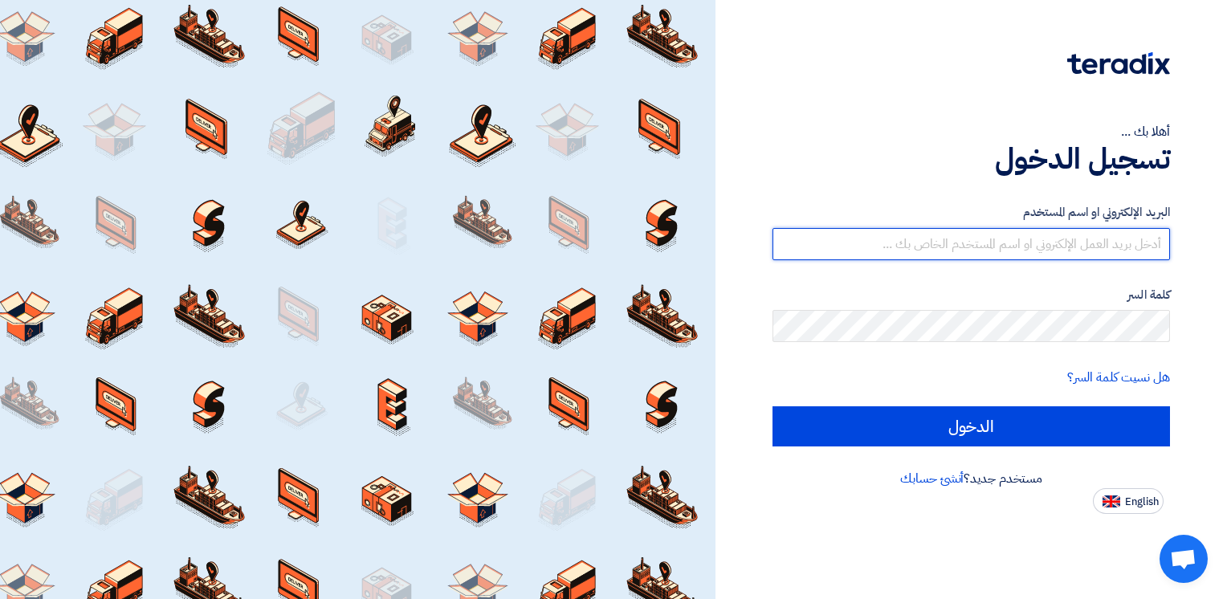
click at [631, 244] on input "text" at bounding box center [972, 244] width 398 height 32
type input "[EMAIL_ADDRESS][DOMAIN_NAME]"
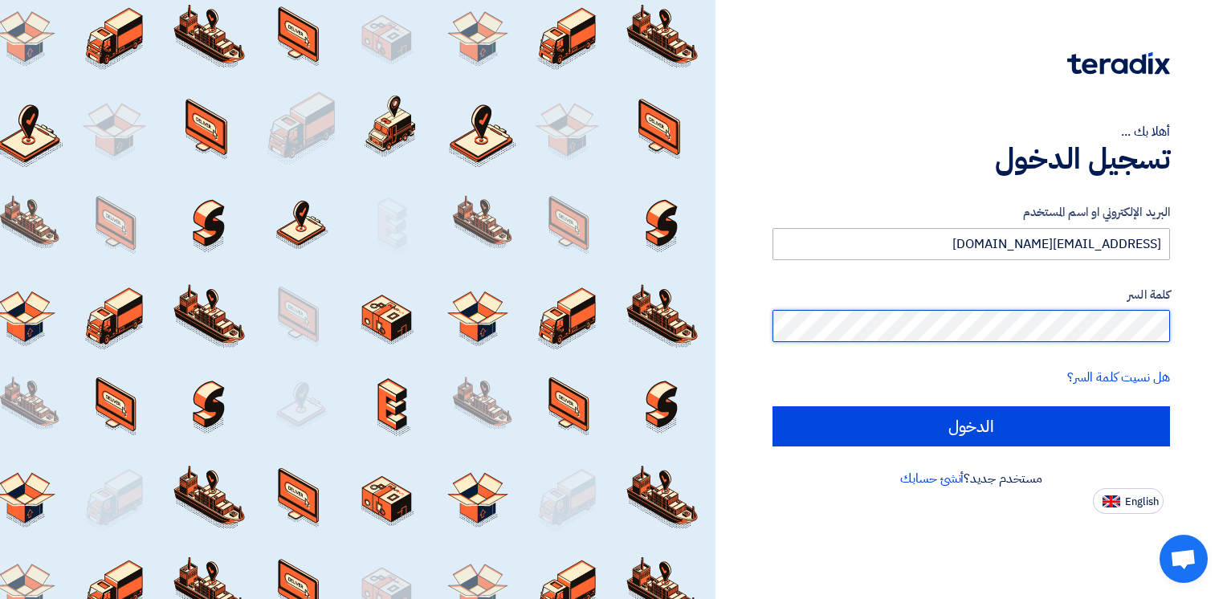
click at [631, 406] on input "الدخول" at bounding box center [972, 426] width 398 height 40
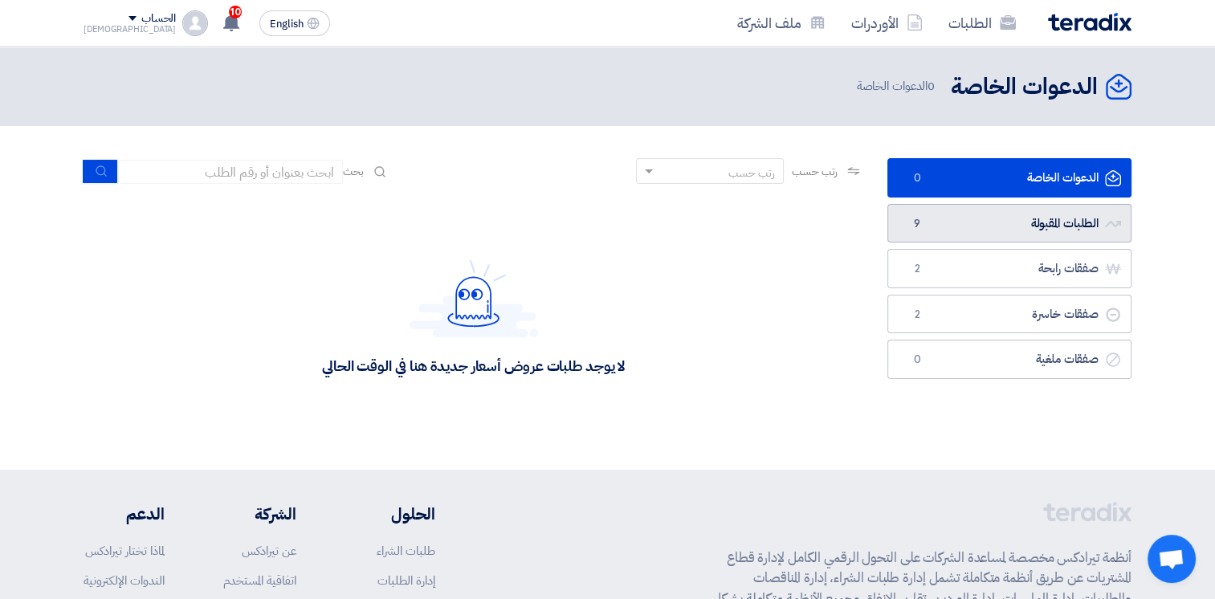
click at [631, 227] on link "الطلبات المقبولة الطلبات المقبولة 9" at bounding box center [1010, 223] width 244 height 39
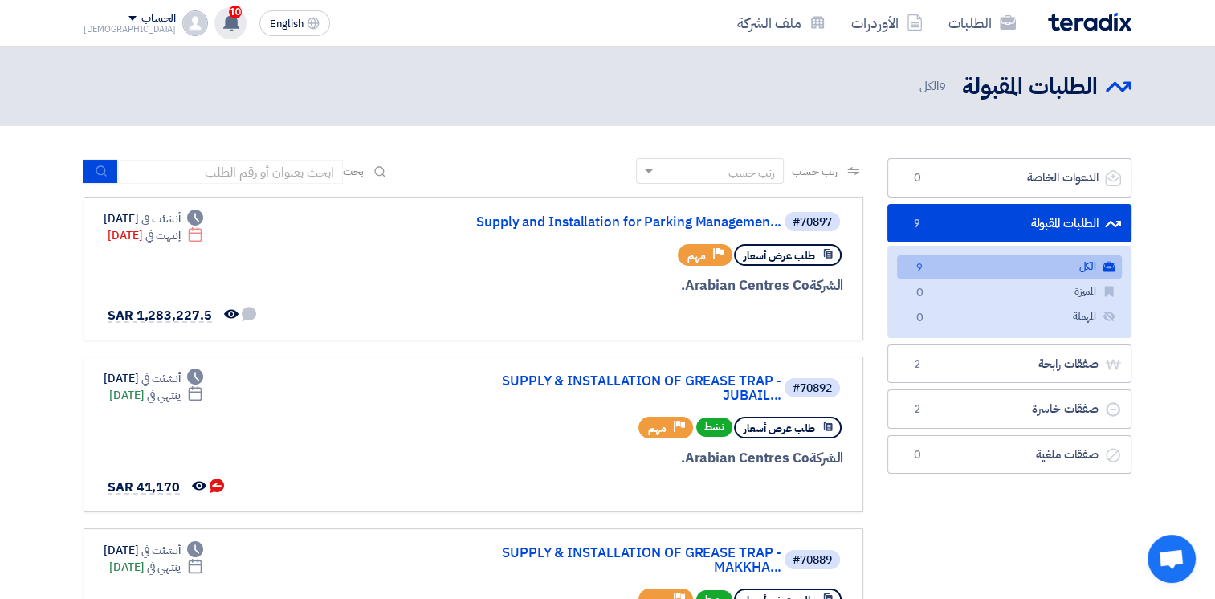
click at [223, 20] on use at bounding box center [231, 23] width 16 height 18
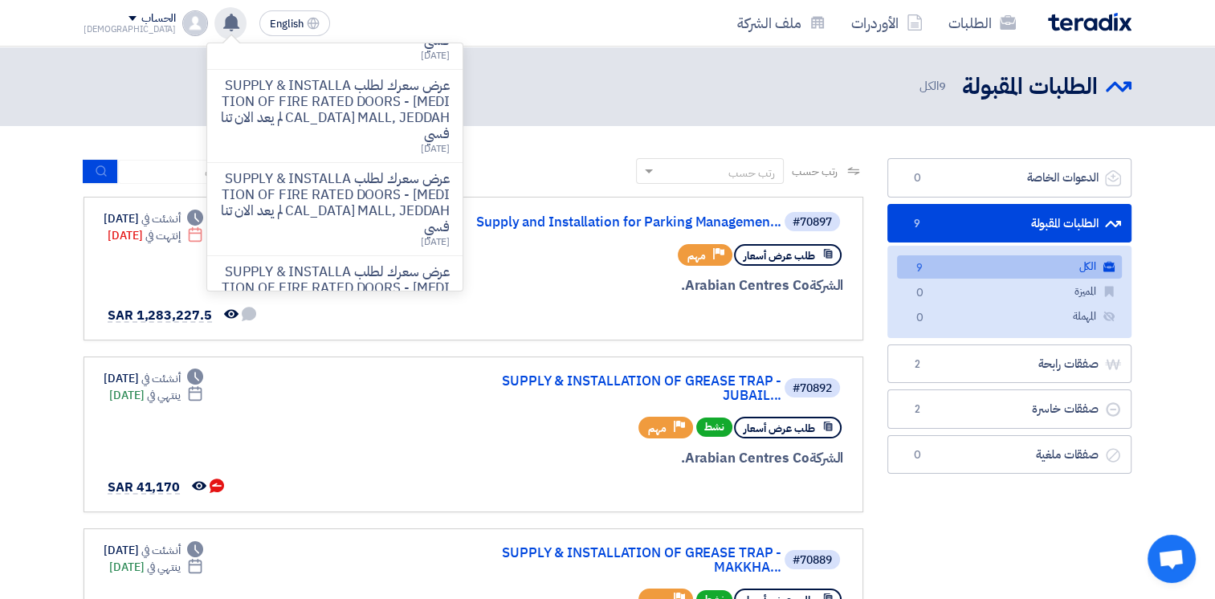
scroll to position [715, 0]
click at [374, 272] on link "أظهر كل الاشعارات" at bounding box center [412, 277] width 76 height 17
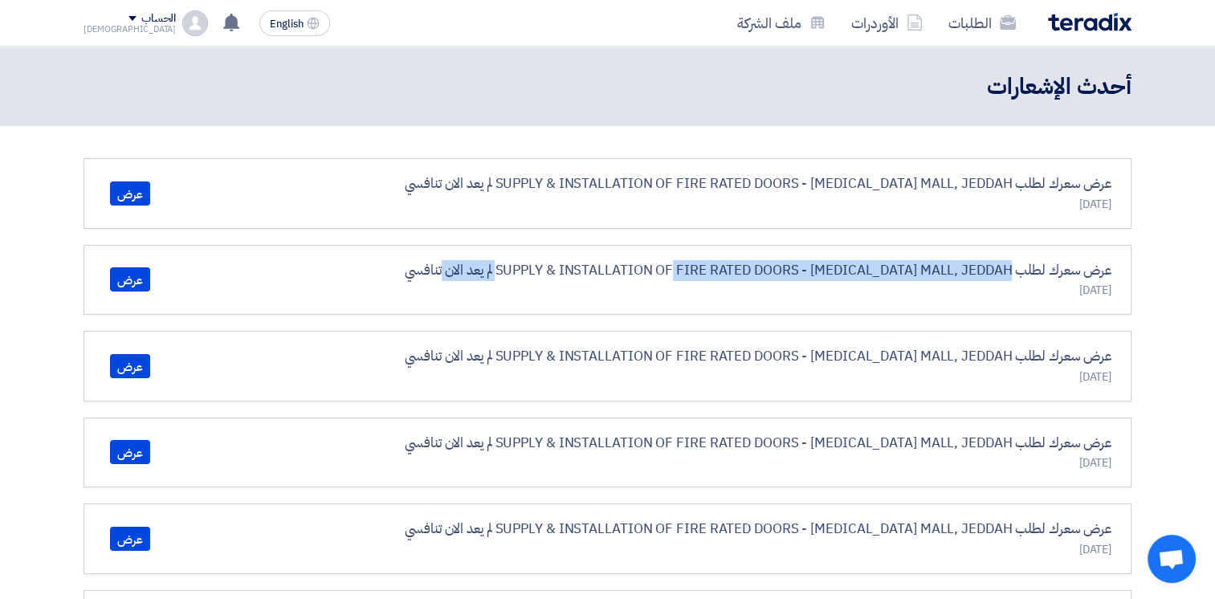
drag, startPoint x: 560, startPoint y: 275, endPoint x: 997, endPoint y: 261, distance: 437.2
click at [997, 261] on p "عرض سعرك لطلب SUPPLY & INSTALLATION OF FIRE RATED DOORS - [MEDICAL_DATA] MALL, …" at bounding box center [758, 270] width 707 height 21
click at [990, 262] on p "عرض سعرك لطلب SUPPLY & INSTALLATION OF FIRE RATED DOORS - [MEDICAL_DATA] MALL, …" at bounding box center [758, 270] width 707 height 21
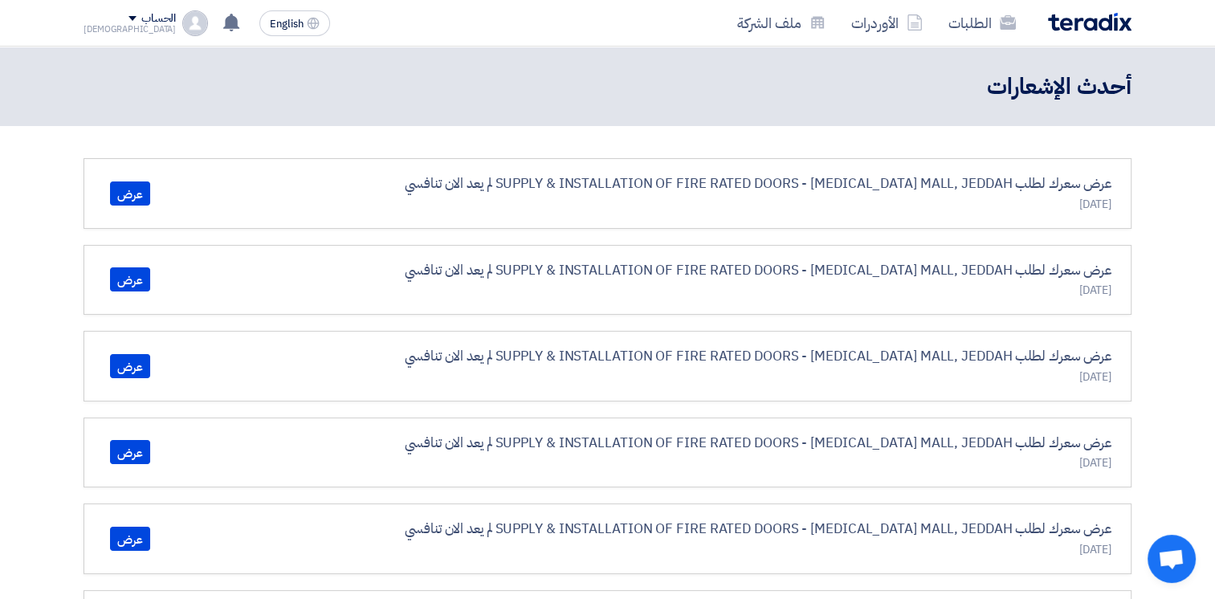
drag, startPoint x: 1011, startPoint y: 263, endPoint x: 512, endPoint y: 279, distance: 498.3
click at [512, 279] on p "عرض سعرك لطلب SUPPLY & INSTALLATION OF FIRE RATED DOORS - [MEDICAL_DATA] MALL, …" at bounding box center [758, 270] width 707 height 21
drag, startPoint x: 512, startPoint y: 279, endPoint x: 482, endPoint y: 280, distance: 30.5
click at [512, 279] on p "عرض سعرك لطلب SUPPLY & INSTALLATION OF FIRE RATED DOORS - [MEDICAL_DATA] MALL, …" at bounding box center [758, 270] width 707 height 21
click at [474, 279] on p "عرض سعرك لطلب SUPPLY & INSTALLATION OF FIRE RATED DOORS - [MEDICAL_DATA] MALL, …" at bounding box center [758, 270] width 707 height 21
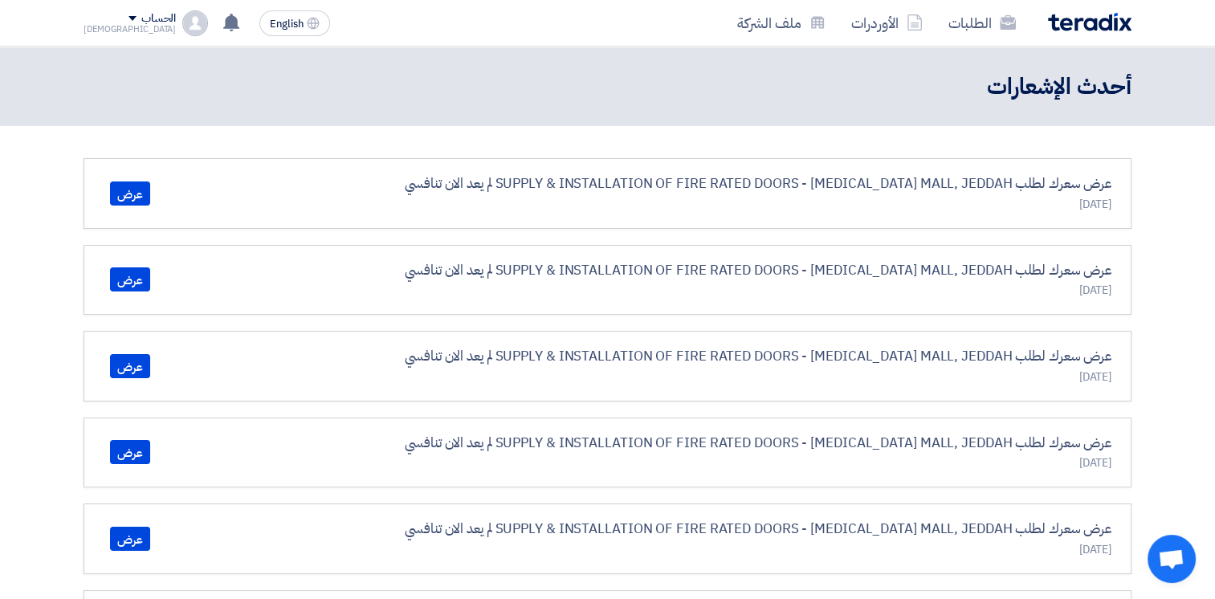
drag, startPoint x: 464, startPoint y: 275, endPoint x: 993, endPoint y: 267, distance: 528.6
click at [993, 267] on p "عرض سعرك لطلب SUPPLY & INSTALLATION OF FIRE RATED DOORS - [MEDICAL_DATA] MALL, …" at bounding box center [758, 270] width 707 height 21
drag, startPoint x: 993, startPoint y: 267, endPoint x: 859, endPoint y: 272, distance: 134.2
click at [893, 271] on p "عرض سعرك لطلب SUPPLY & INSTALLATION OF FIRE RATED DOORS - [MEDICAL_DATA] MALL, …" at bounding box center [758, 270] width 707 height 21
drag, startPoint x: 549, startPoint y: 268, endPoint x: 954, endPoint y: 276, distance: 404.9
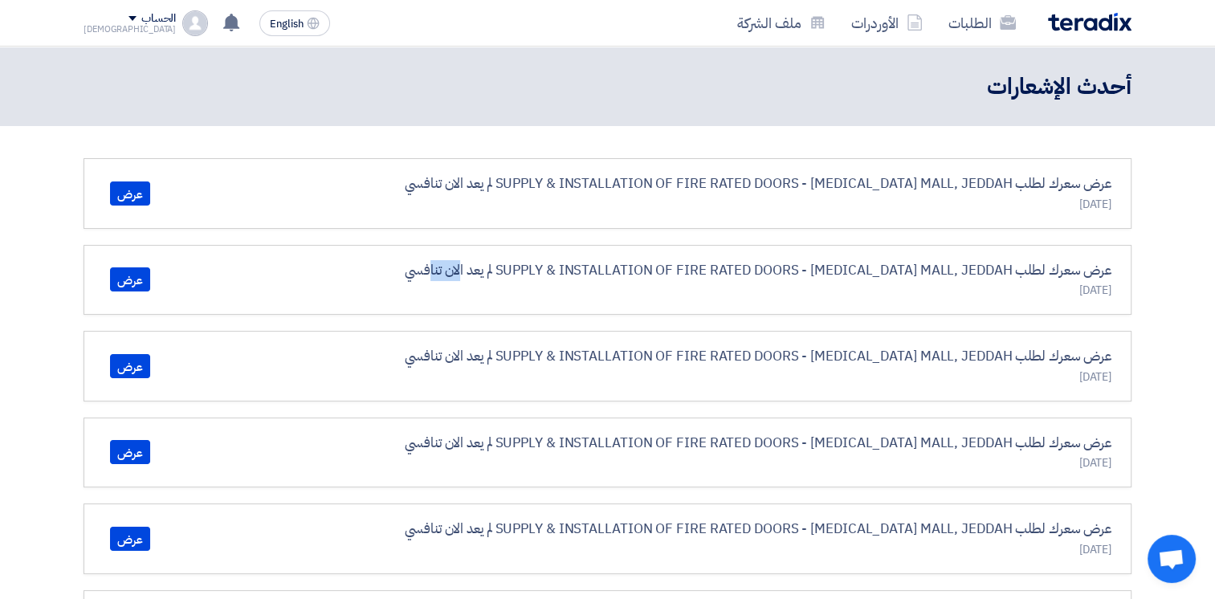
click at [958, 276] on p "عرض سعرك لطلب SUPPLY & INSTALLATION OF FIRE RATED DOORS - [MEDICAL_DATA] MALL, …" at bounding box center [758, 270] width 707 height 21
drag, startPoint x: 954, startPoint y: 276, endPoint x: 791, endPoint y: 273, distance: 163.1
click at [791, 273] on p "عرض سعرك لطلب SUPPLY & INSTALLATION OF FIRE RATED DOORS - [MEDICAL_DATA] MALL, …" at bounding box center [758, 270] width 707 height 21
click at [223, 20] on use at bounding box center [231, 23] width 16 height 18
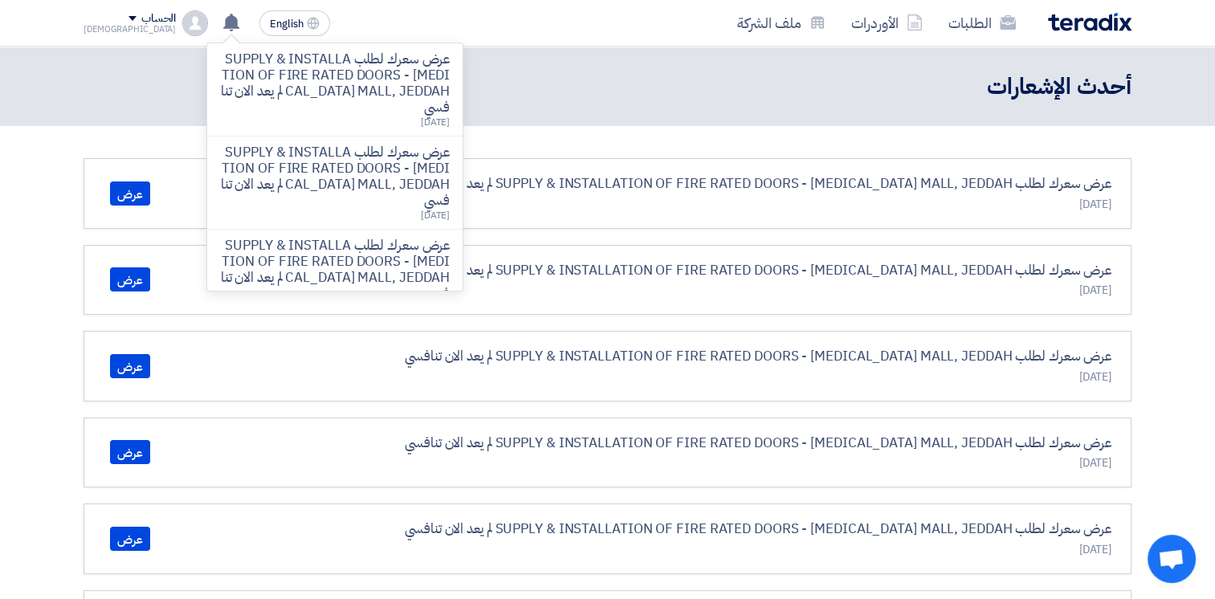
click at [1081, 23] on img at bounding box center [1090, 22] width 84 height 18
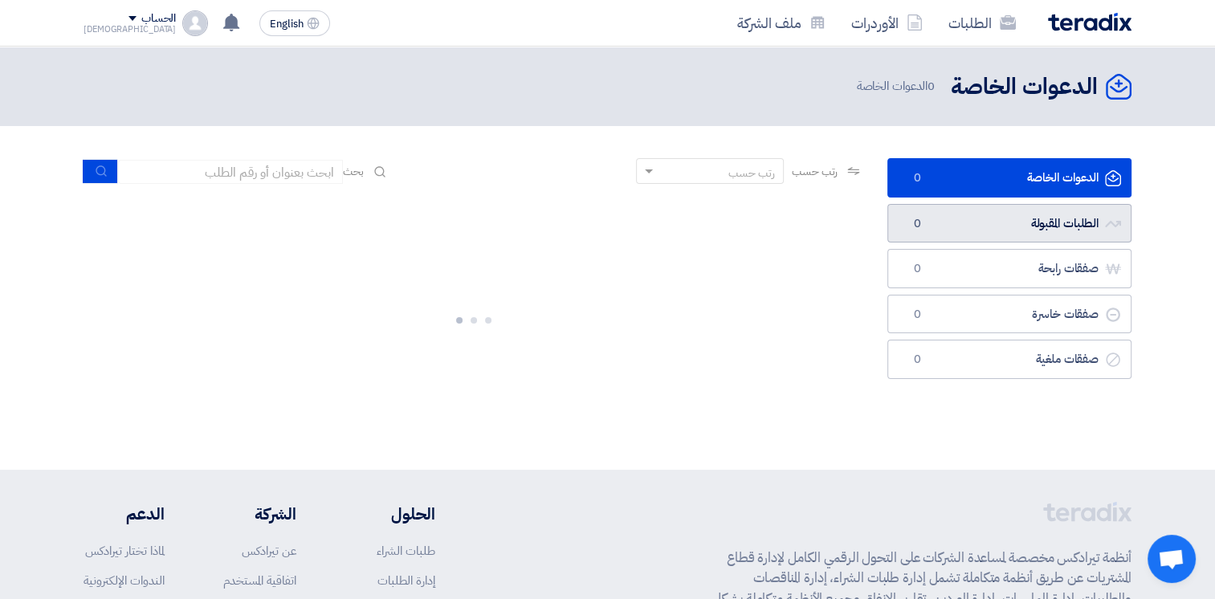
click at [1044, 220] on link "الطلبات المقبولة الطلبات المقبولة 0" at bounding box center [1010, 223] width 244 height 39
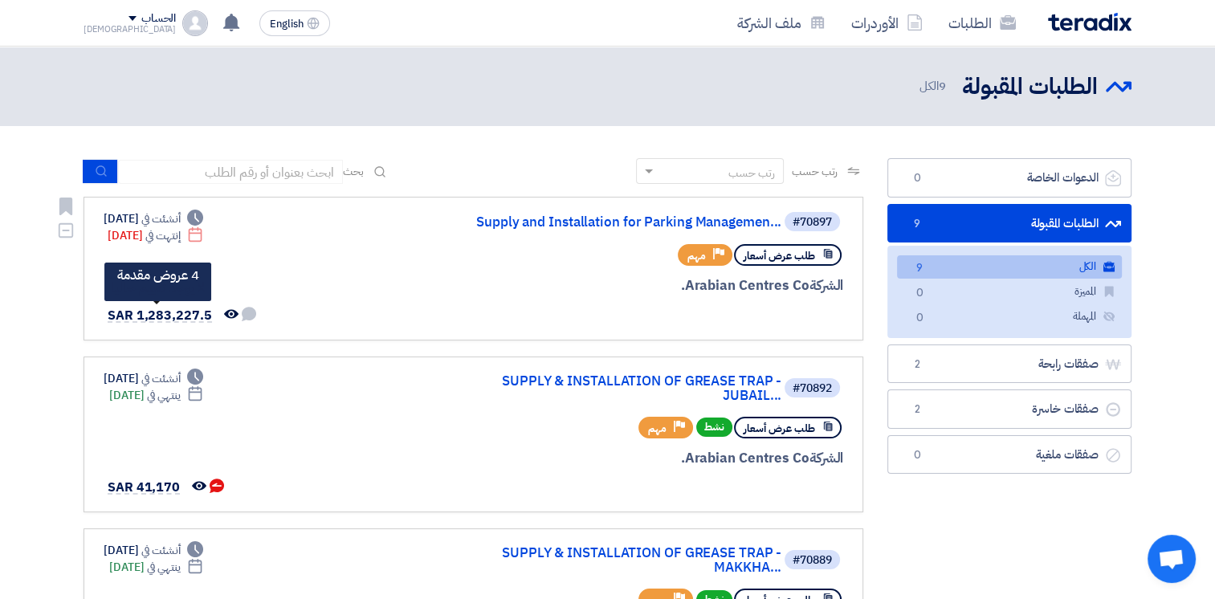
click at [183, 313] on span "SAR 1,283,227.5" at bounding box center [160, 315] width 104 height 19
click at [610, 224] on link "Supply and Installation for Parking Managemen..." at bounding box center [620, 222] width 321 height 14
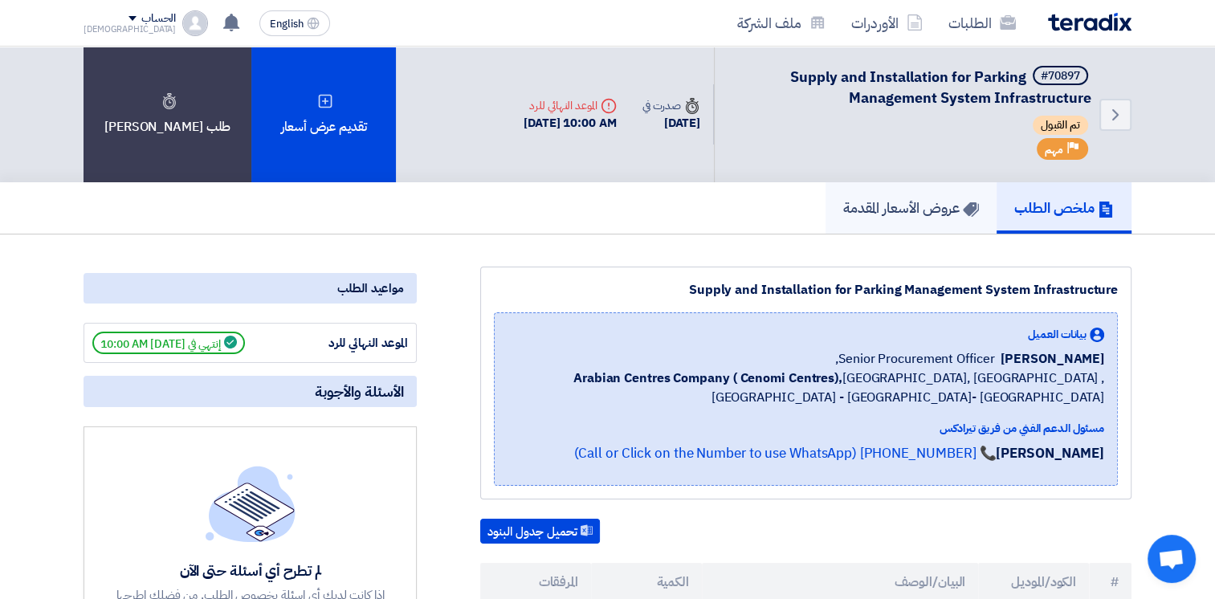
click at [941, 207] on h5 "عروض الأسعار المقدمة" at bounding box center [911, 207] width 136 height 18
